Goal: Task Accomplishment & Management: Manage account settings

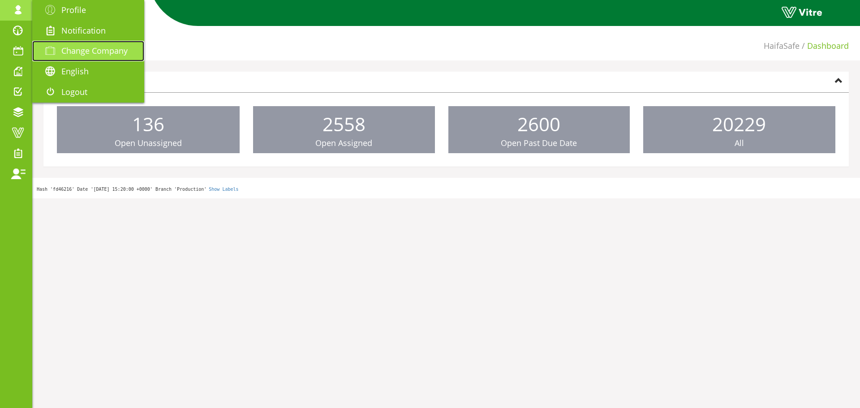
click at [80, 51] on span "Change Company" at bounding box center [94, 50] width 66 height 11
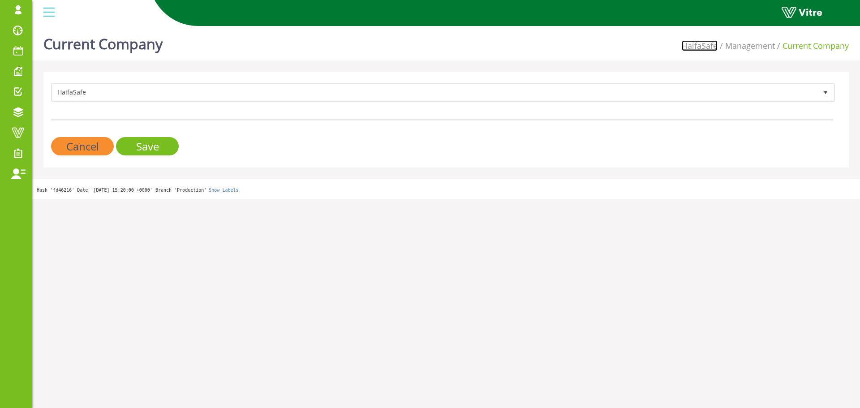
click at [704, 43] on link "HaifaSafe" at bounding box center [700, 45] width 36 height 11
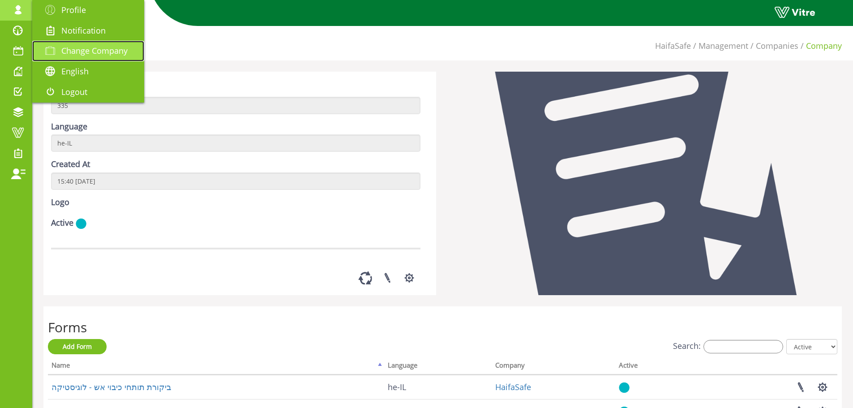
click at [92, 55] on span "Change Company" at bounding box center [94, 50] width 66 height 11
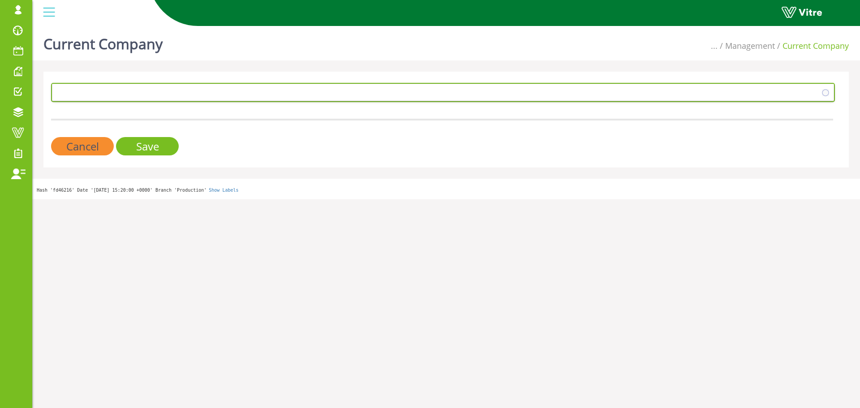
click at [120, 83] on span "151" at bounding box center [443, 92] width 784 height 19
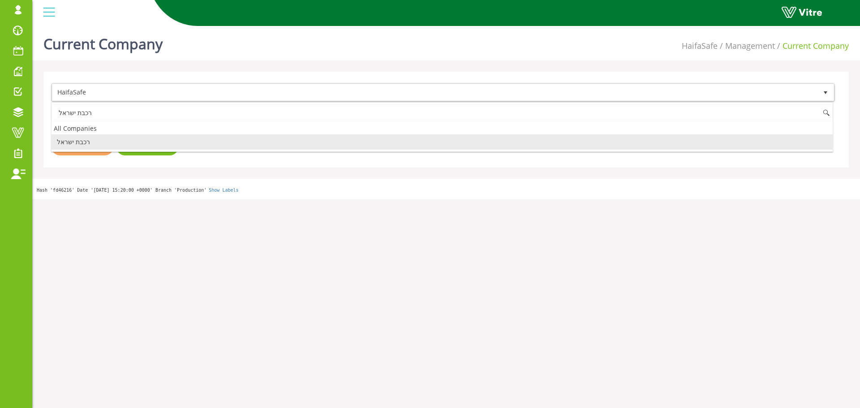
click at [99, 144] on li "רכבת ישראל" at bounding box center [441, 141] width 781 height 15
type input "רכבת ישראל"
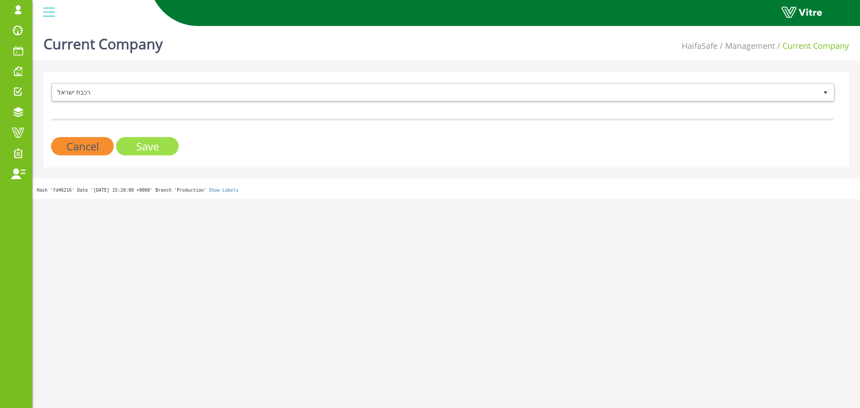
click at [120, 141] on input "Save" at bounding box center [147, 146] width 63 height 18
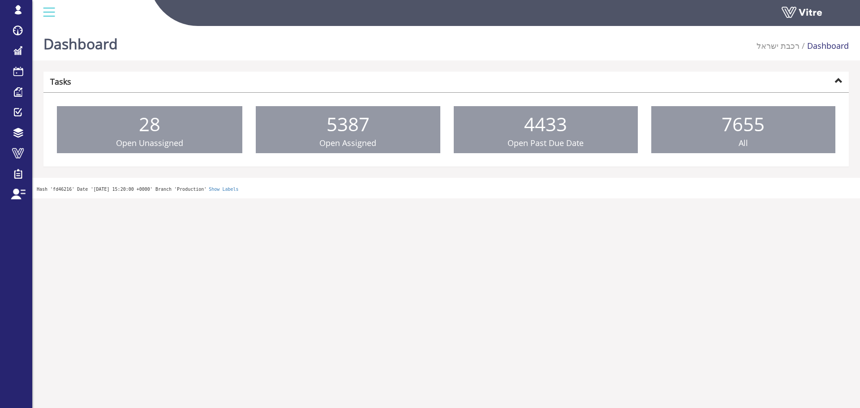
click at [759, 51] on div "Dashboard רכבת ישראל Dashboard" at bounding box center [446, 41] width 828 height 38
click at [766, 50] on link "רכבת ישראל" at bounding box center [777, 45] width 43 height 11
